Goal: Browse casually: Explore the website without a specific task or goal

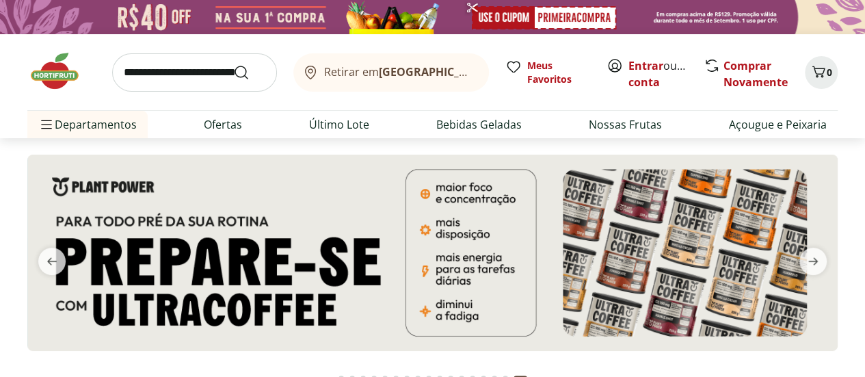
click at [50, 77] on img at bounding box center [61, 71] width 68 height 41
click at [49, 261] on icon "previous" at bounding box center [52, 261] width 10 height 8
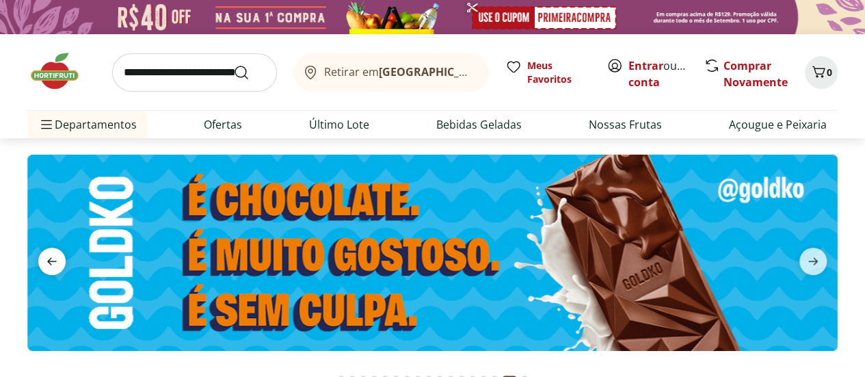
click at [49, 261] on icon "previous" at bounding box center [52, 261] width 10 height 8
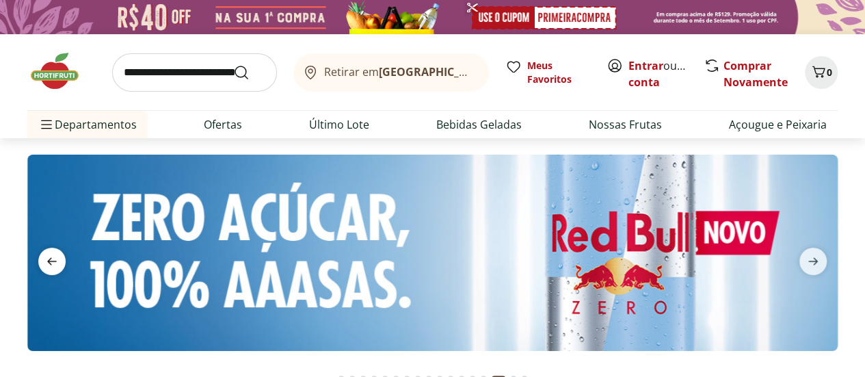
click at [49, 261] on icon "previous" at bounding box center [52, 261] width 10 height 8
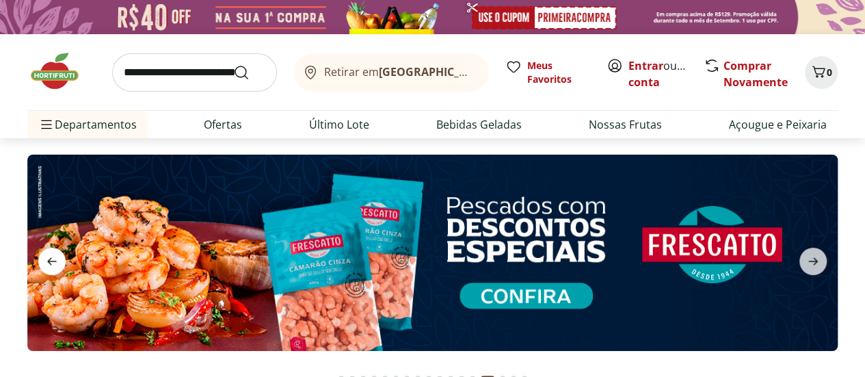
click at [49, 261] on icon "previous" at bounding box center [52, 261] width 10 height 8
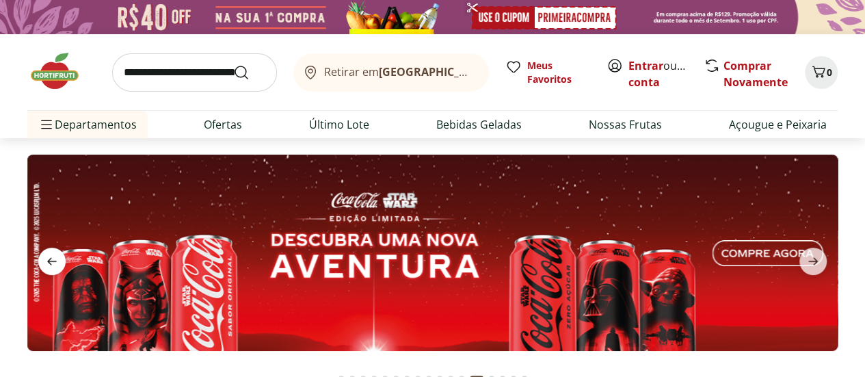
click at [49, 261] on icon "previous" at bounding box center [52, 261] width 10 height 8
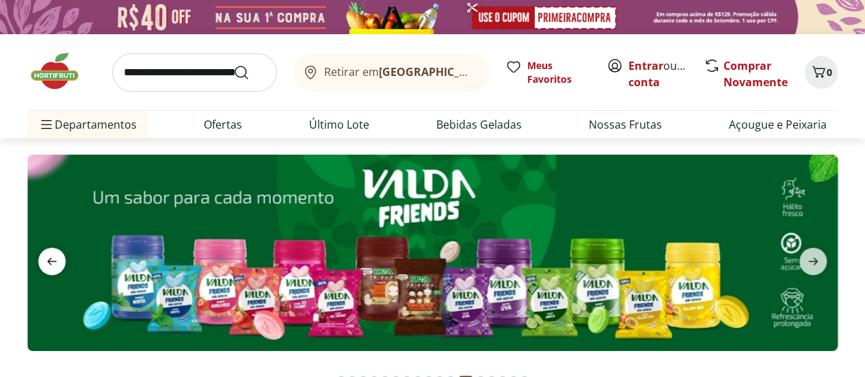
click at [49, 261] on icon "previous" at bounding box center [52, 261] width 10 height 8
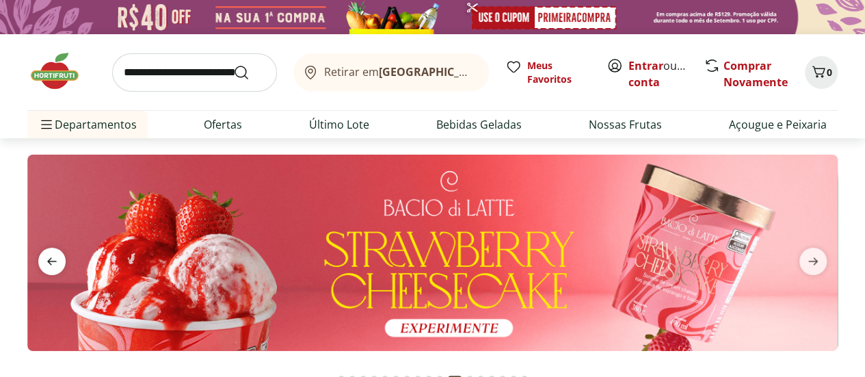
click at [49, 261] on icon "previous" at bounding box center [52, 261] width 10 height 8
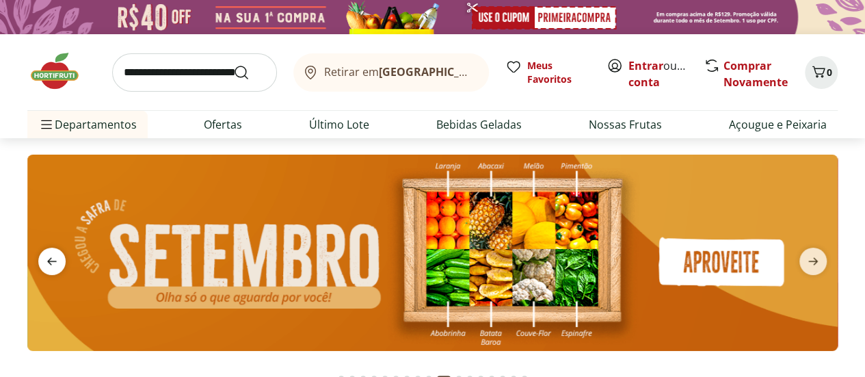
click at [49, 261] on icon "previous" at bounding box center [52, 261] width 10 height 8
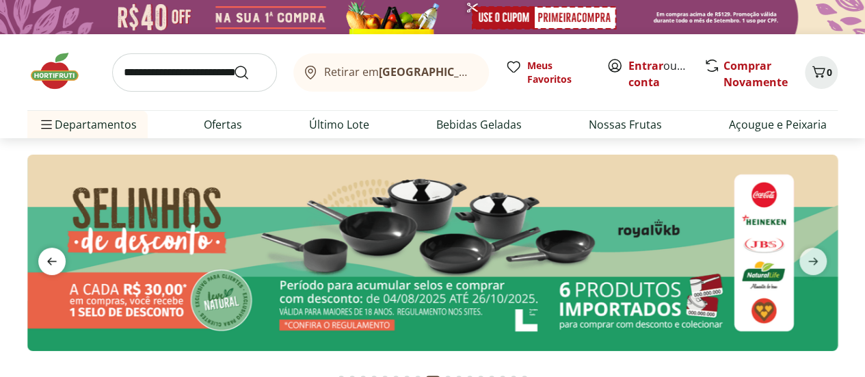
click at [49, 261] on icon "previous" at bounding box center [52, 261] width 10 height 8
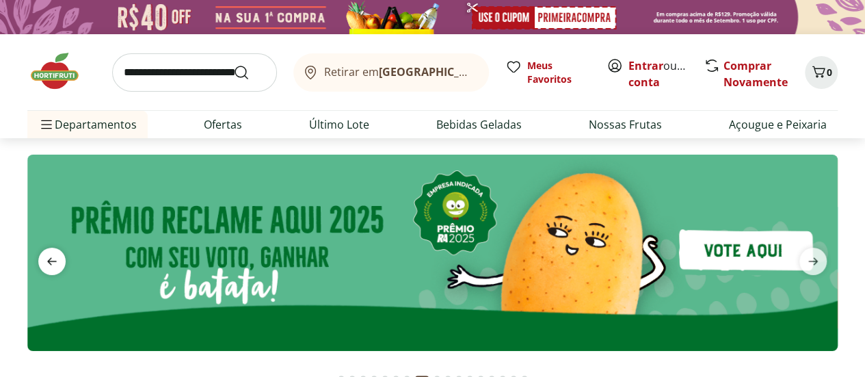
click at [49, 261] on icon "previous" at bounding box center [52, 261] width 10 height 8
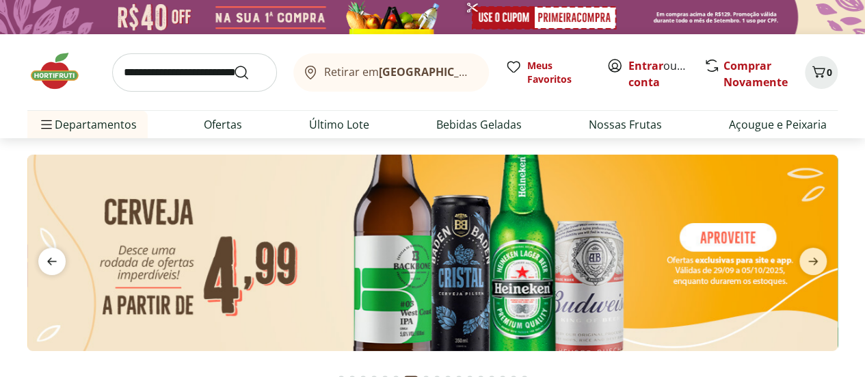
click at [49, 261] on icon "previous" at bounding box center [52, 261] width 10 height 8
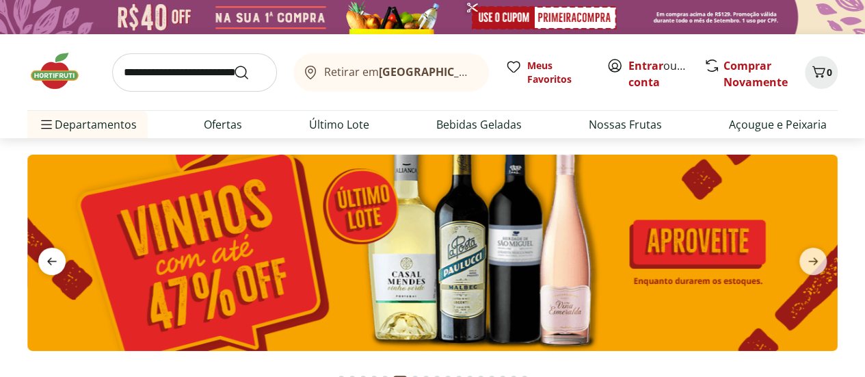
click at [49, 261] on icon "previous" at bounding box center [52, 261] width 10 height 8
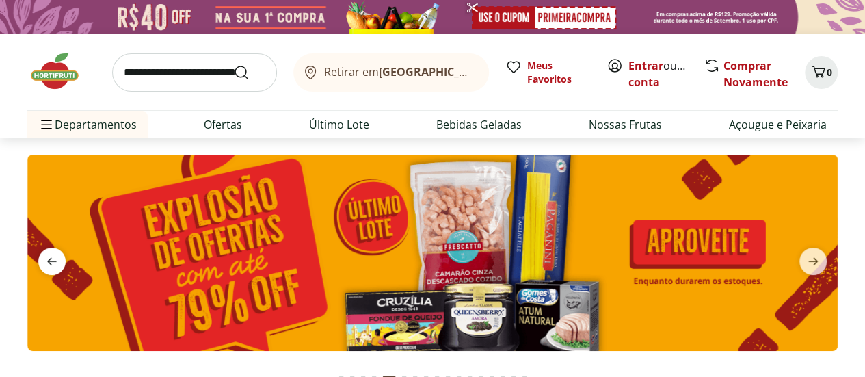
click at [49, 261] on icon "previous" at bounding box center [52, 261] width 10 height 8
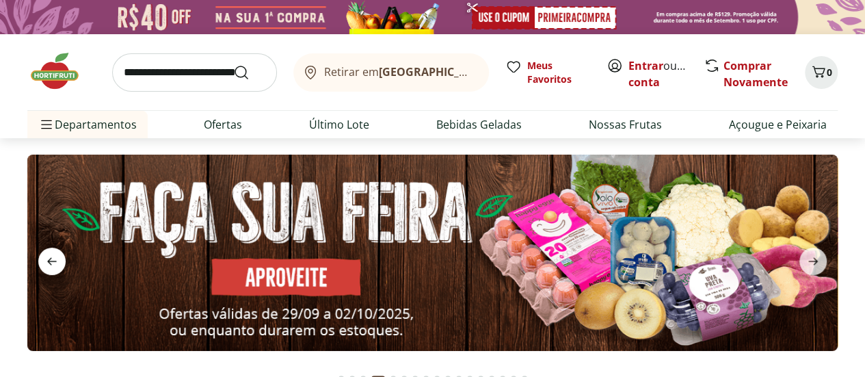
click at [49, 261] on icon "previous" at bounding box center [52, 261] width 10 height 8
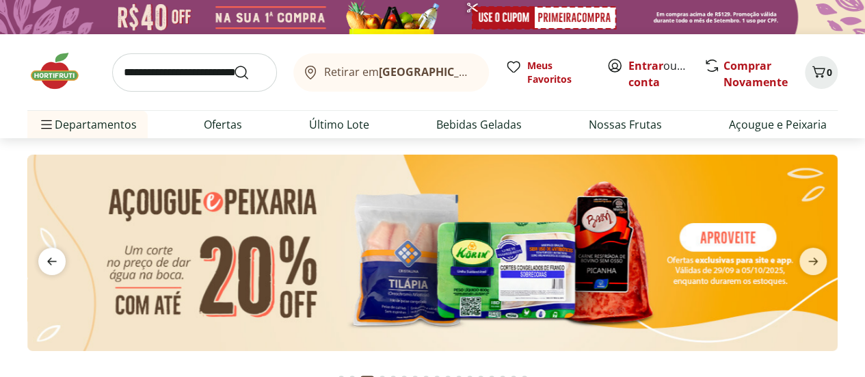
click at [49, 261] on icon "previous" at bounding box center [52, 261] width 10 height 8
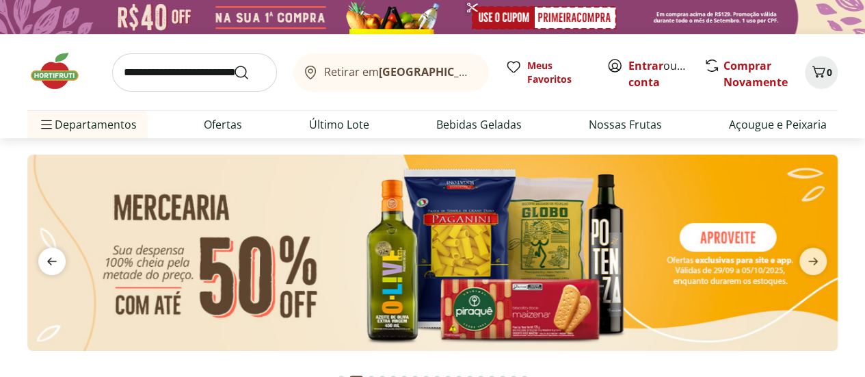
click at [49, 261] on icon "previous" at bounding box center [52, 261] width 10 height 8
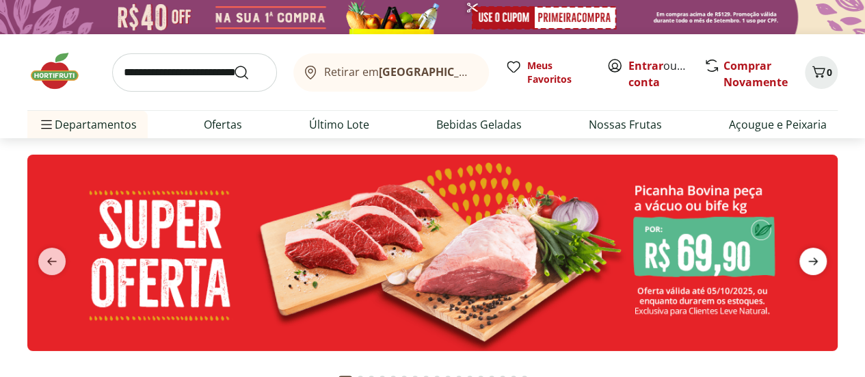
click at [821, 259] on icon "next" at bounding box center [813, 261] width 16 height 16
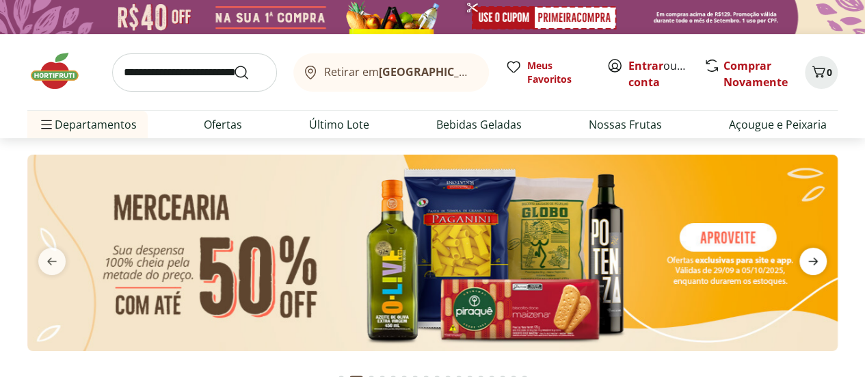
click at [821, 259] on icon "next" at bounding box center [813, 261] width 16 height 16
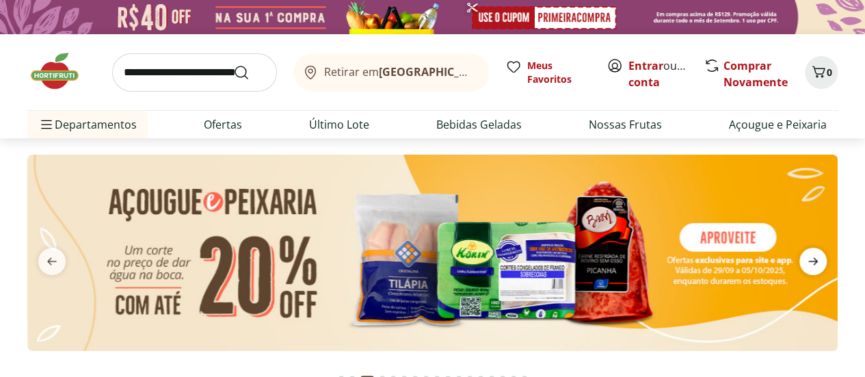
click at [821, 259] on icon "next" at bounding box center [813, 261] width 16 height 16
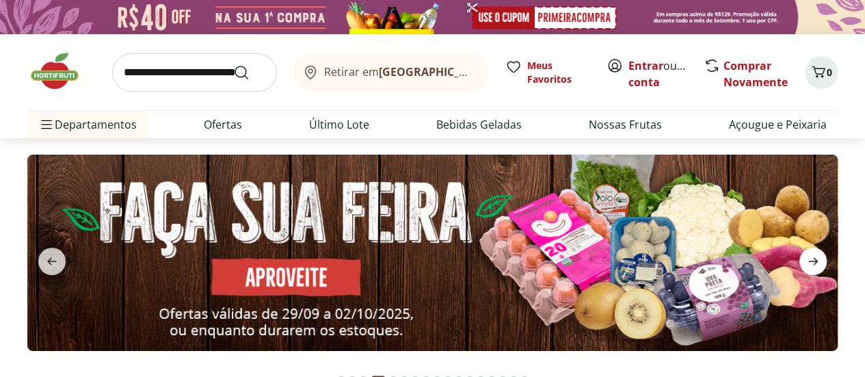
click at [821, 259] on icon "next" at bounding box center [813, 261] width 16 height 16
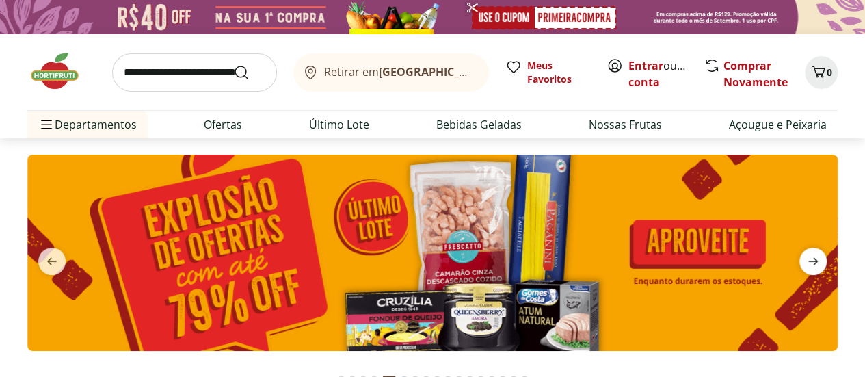
click at [821, 259] on icon "next" at bounding box center [813, 261] width 16 height 16
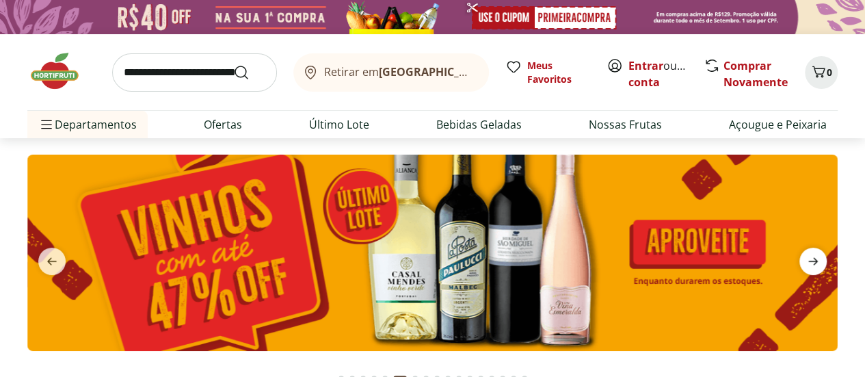
click at [821, 259] on icon "next" at bounding box center [813, 261] width 16 height 16
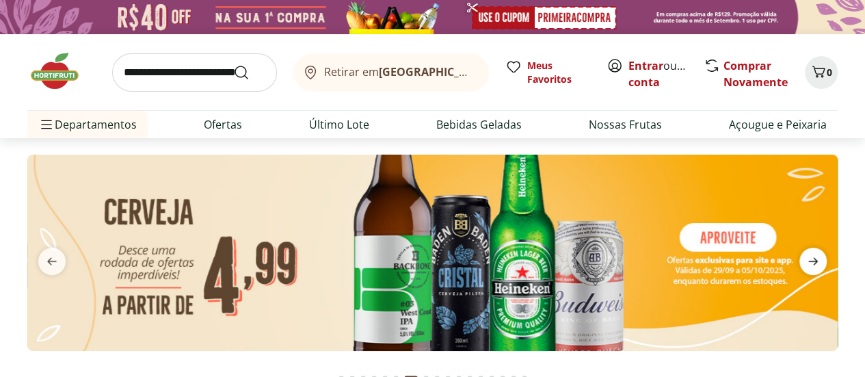
click at [821, 259] on icon "next" at bounding box center [813, 261] width 16 height 16
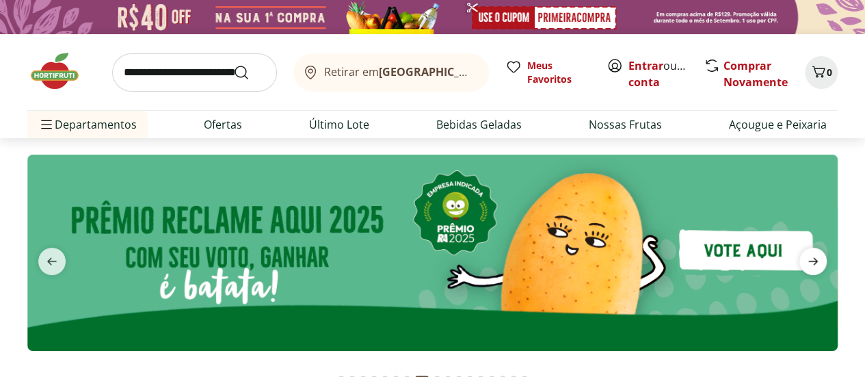
click at [821, 259] on icon "next" at bounding box center [813, 261] width 16 height 16
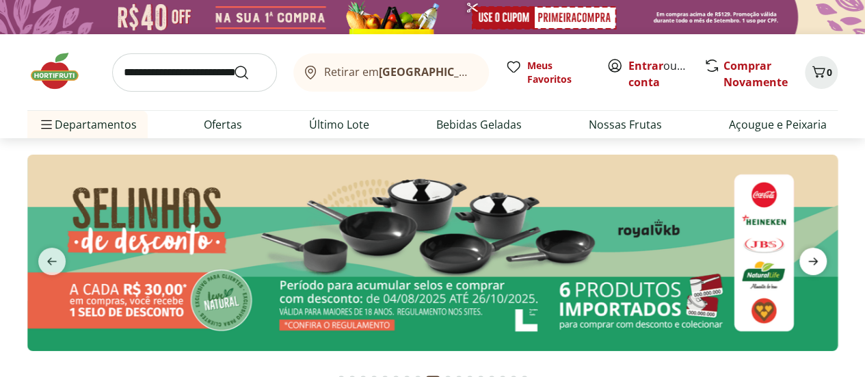
click at [821, 259] on icon "next" at bounding box center [813, 261] width 16 height 16
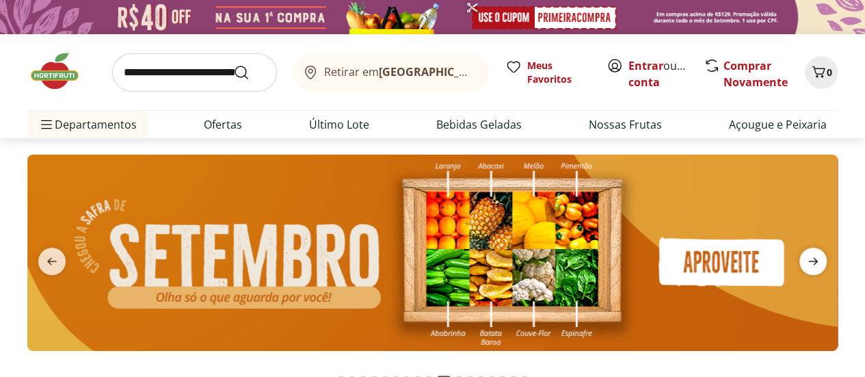
click at [821, 259] on icon "next" at bounding box center [813, 261] width 16 height 16
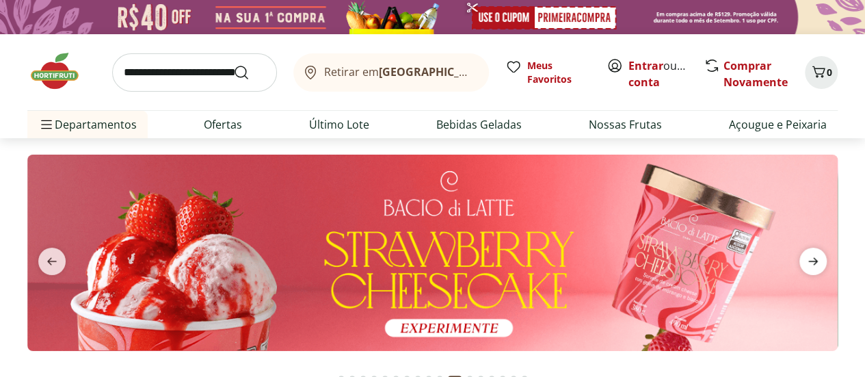
click at [821, 259] on icon "next" at bounding box center [813, 261] width 16 height 16
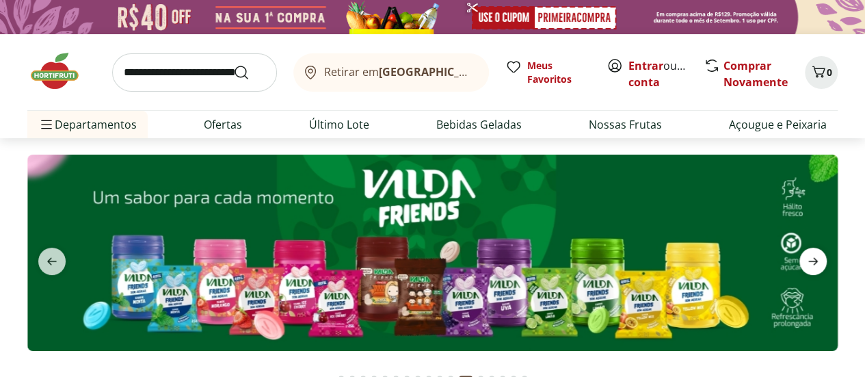
click at [821, 259] on icon "next" at bounding box center [813, 261] width 16 height 16
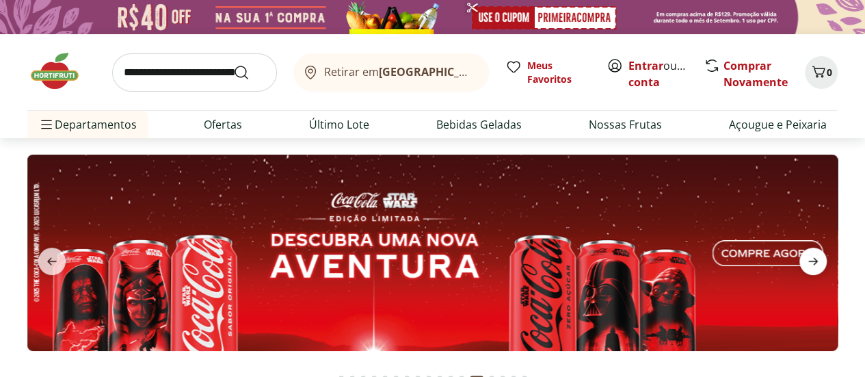
click at [821, 259] on icon "next" at bounding box center [813, 261] width 16 height 16
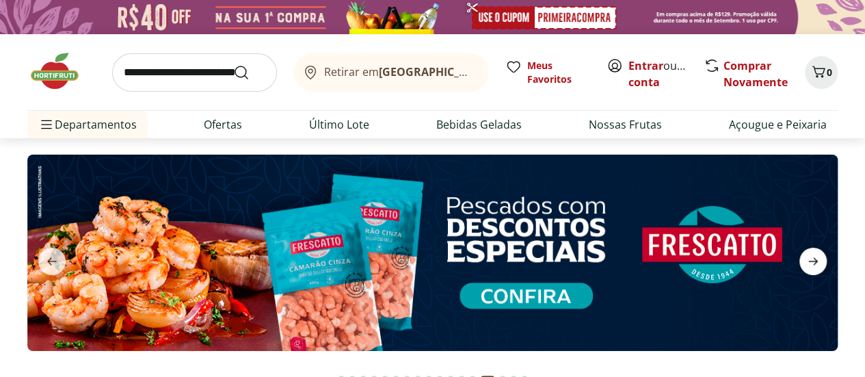
click at [821, 259] on icon "next" at bounding box center [813, 261] width 16 height 16
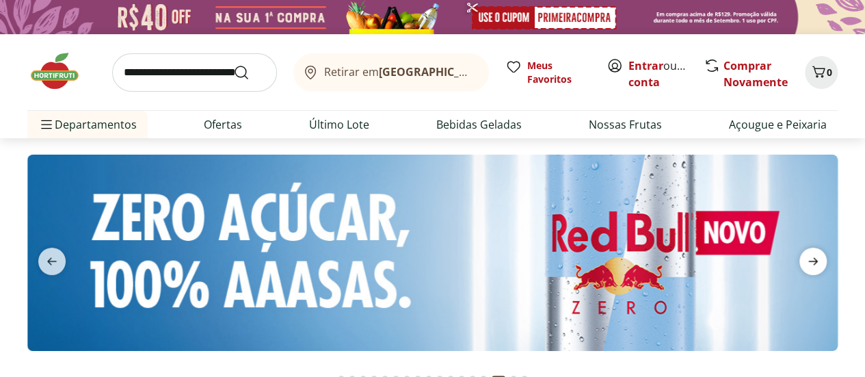
click at [821, 259] on icon "next" at bounding box center [813, 261] width 16 height 16
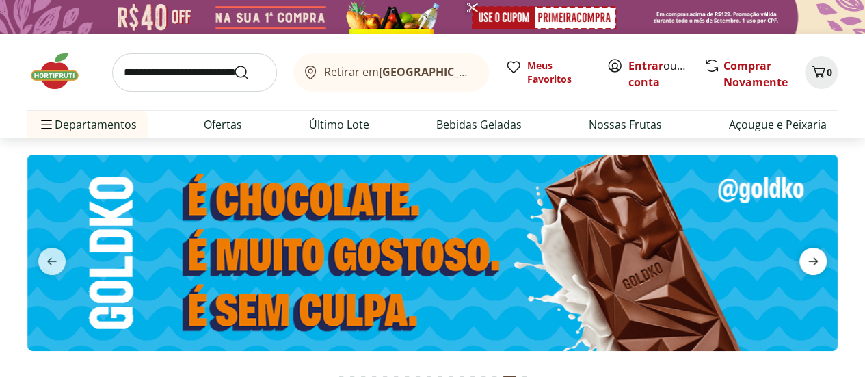
click at [821, 259] on icon "next" at bounding box center [813, 261] width 16 height 16
